Goal: Task Accomplishment & Management: Complete application form

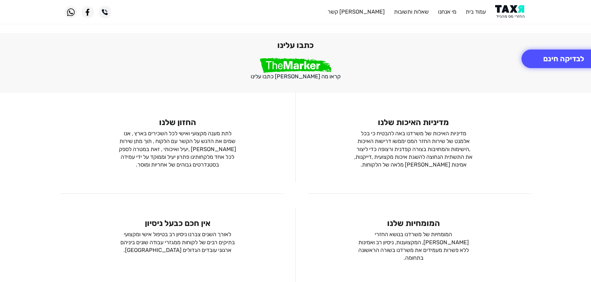
scroll to position [427, 0]
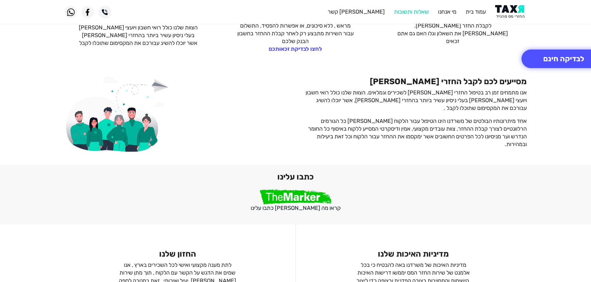
click at [406, 13] on link "שאלות ותשובות" at bounding box center [411, 11] width 35 height 7
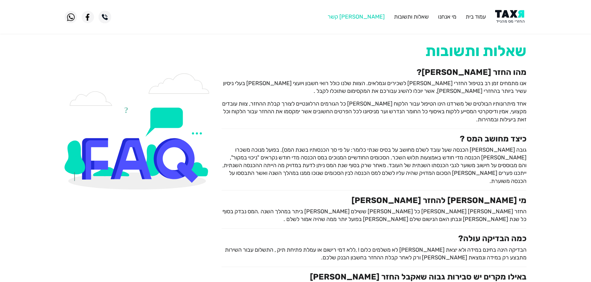
click at [378, 18] on link "[PERSON_NAME] קשר" at bounding box center [355, 16] width 57 height 7
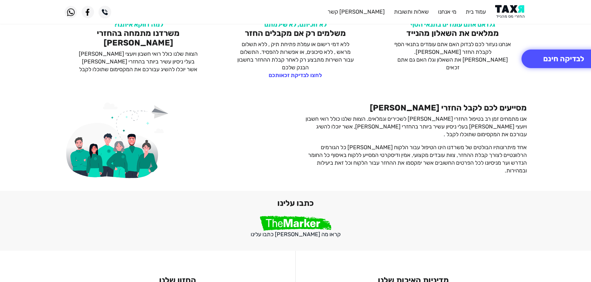
scroll to position [373, 0]
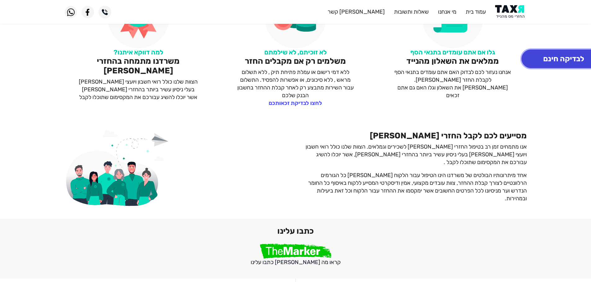
click at [546, 58] on button "לבדיקה חינם" at bounding box center [563, 59] width 84 height 19
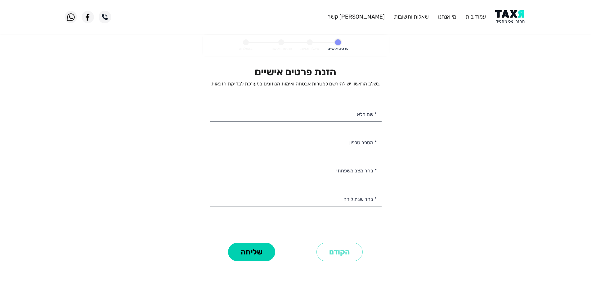
click at [70, 15] on img at bounding box center [70, 17] width 12 height 12
